Goal: Find specific page/section: Find specific page/section

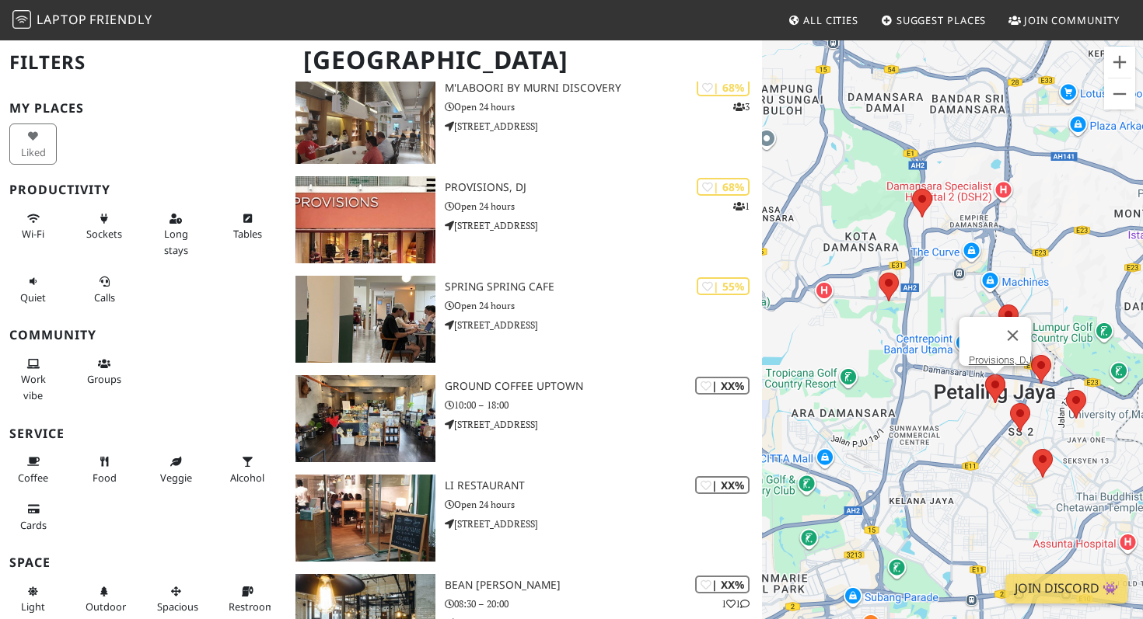
scroll to position [454, 0]
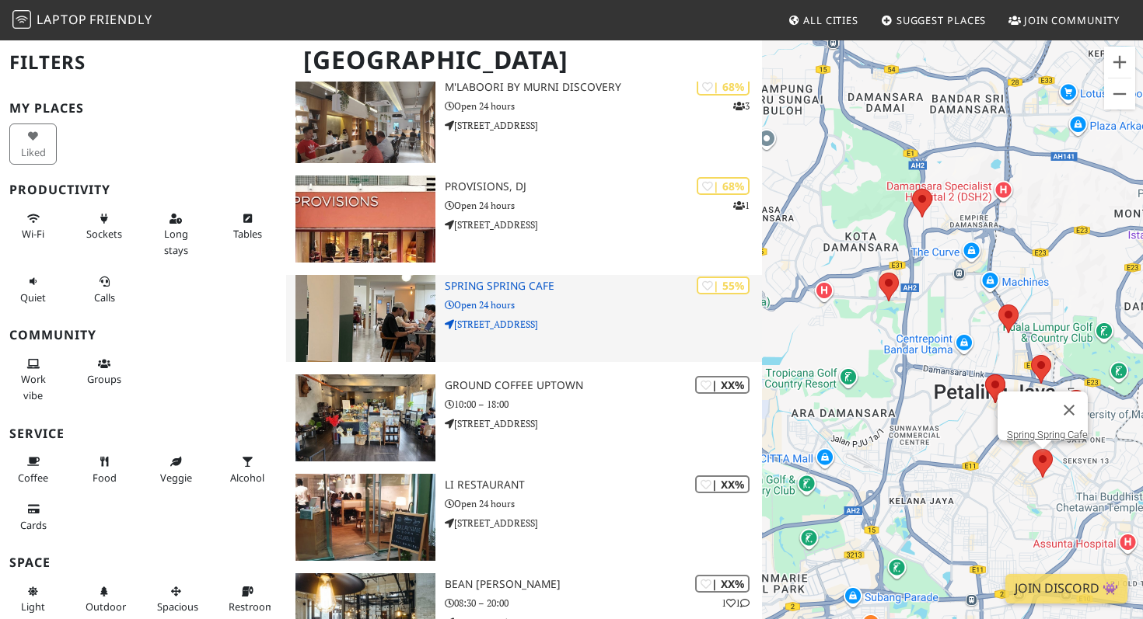
click at [490, 286] on h3 "Spring Spring Cafe" at bounding box center [603, 286] width 317 height 13
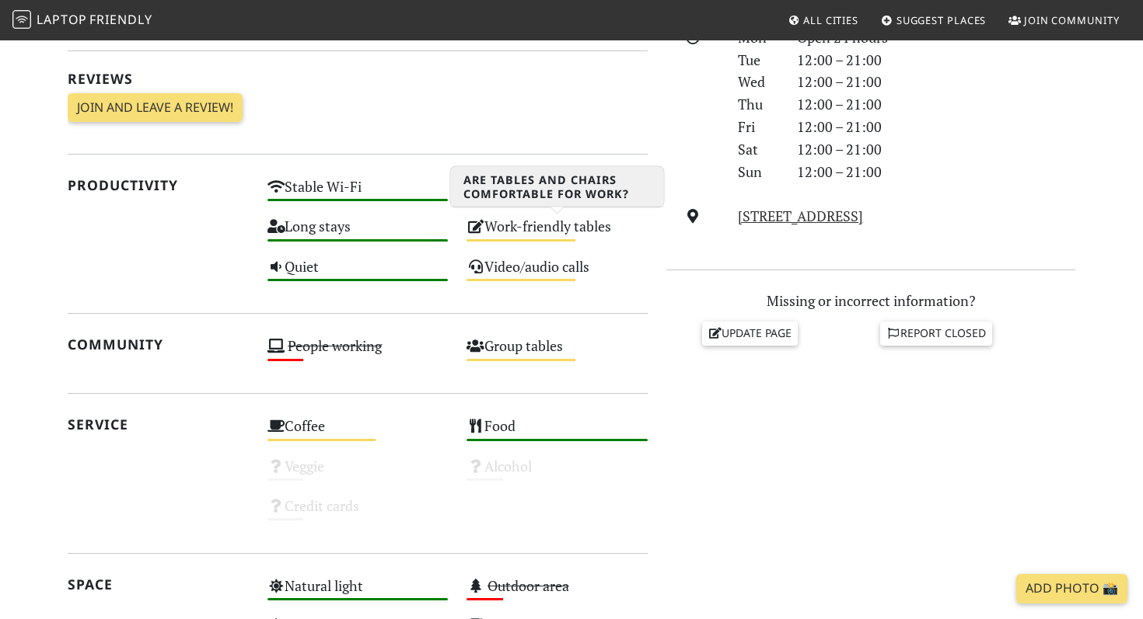
scroll to position [475, 0]
